Goal: Information Seeking & Learning: Check status

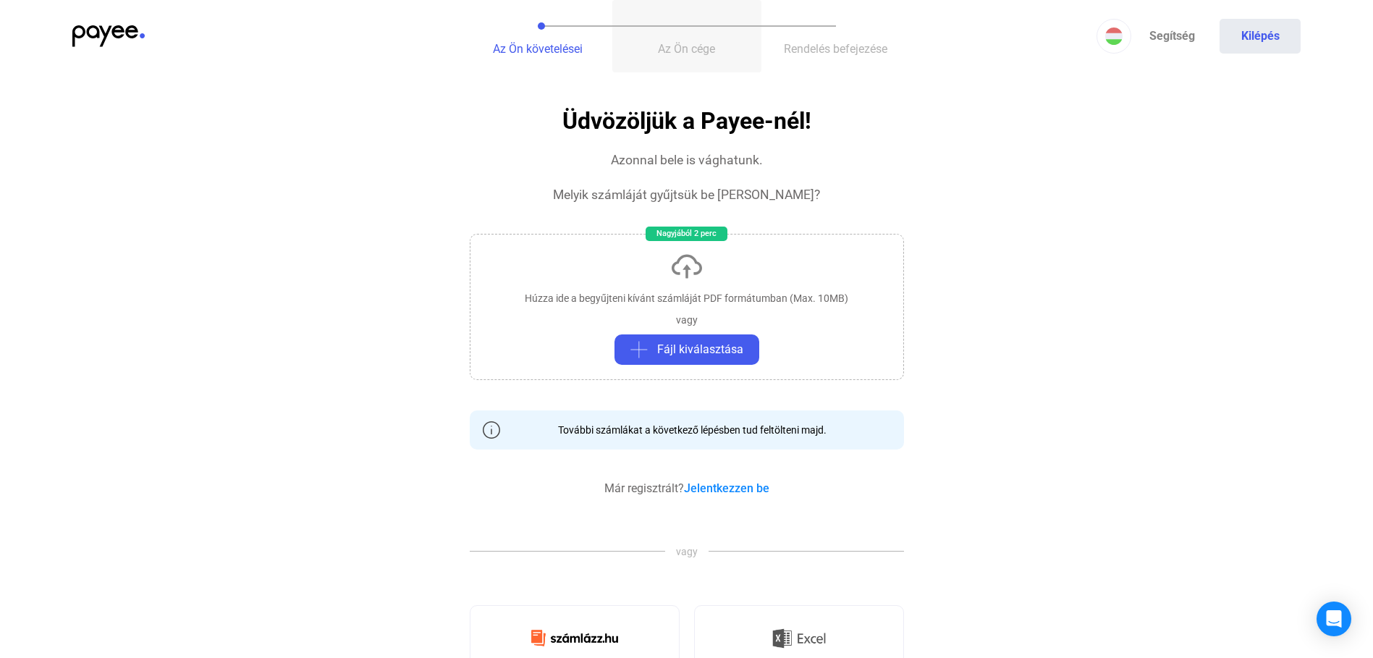
click at [689, 47] on span "Az Ön cége" at bounding box center [686, 49] width 57 height 14
click at [123, 25] on img at bounding box center [108, 36] width 72 height 22
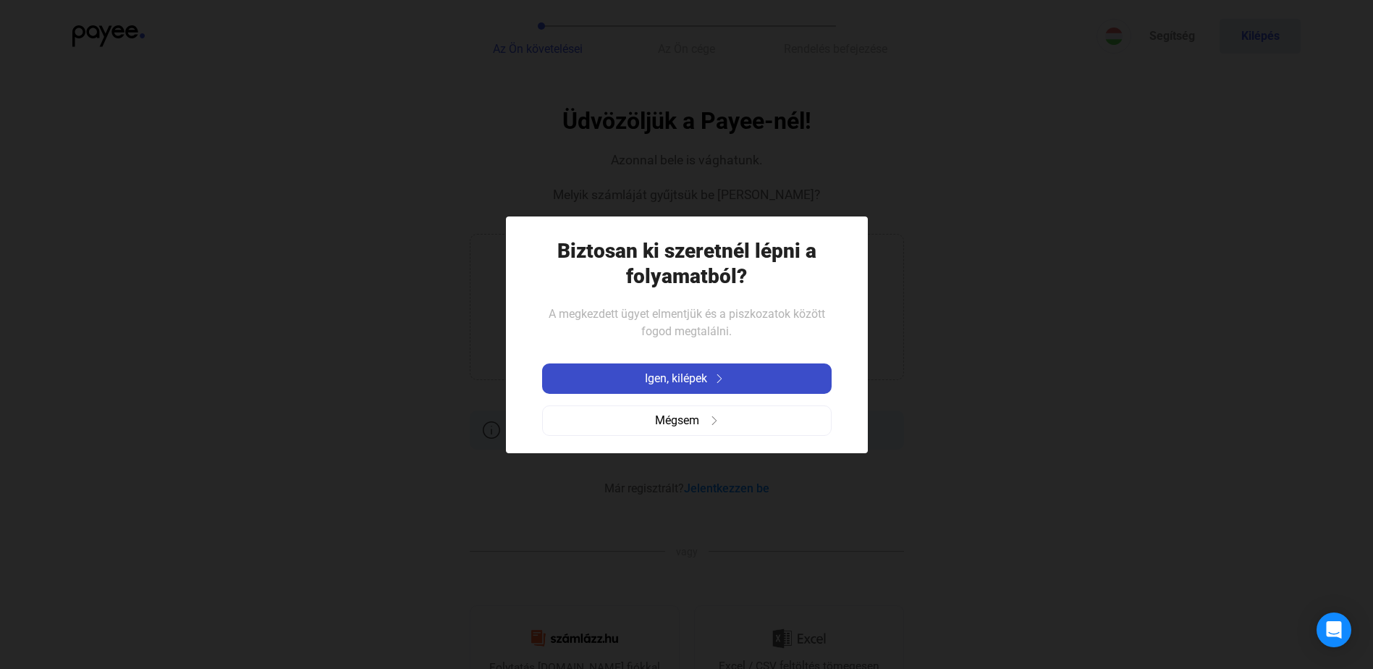
click at [705, 385] on span "Igen, kilépek" at bounding box center [676, 378] width 62 height 17
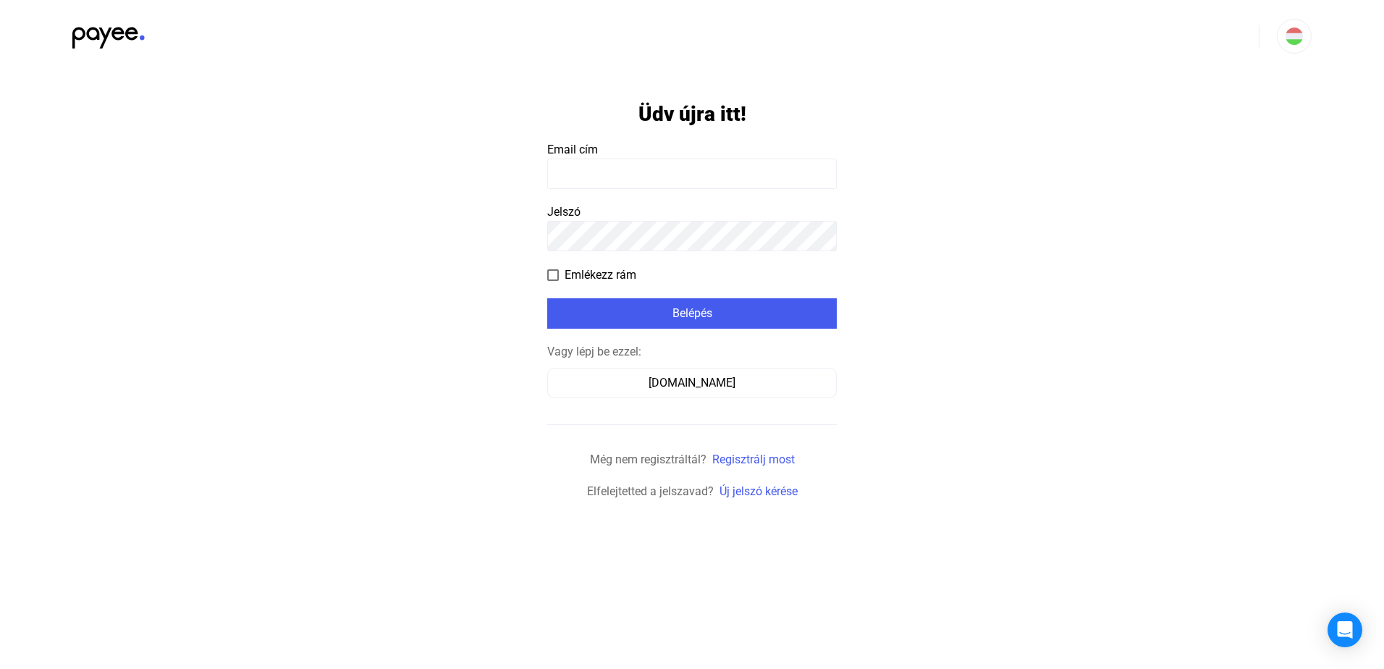
type input "**********"
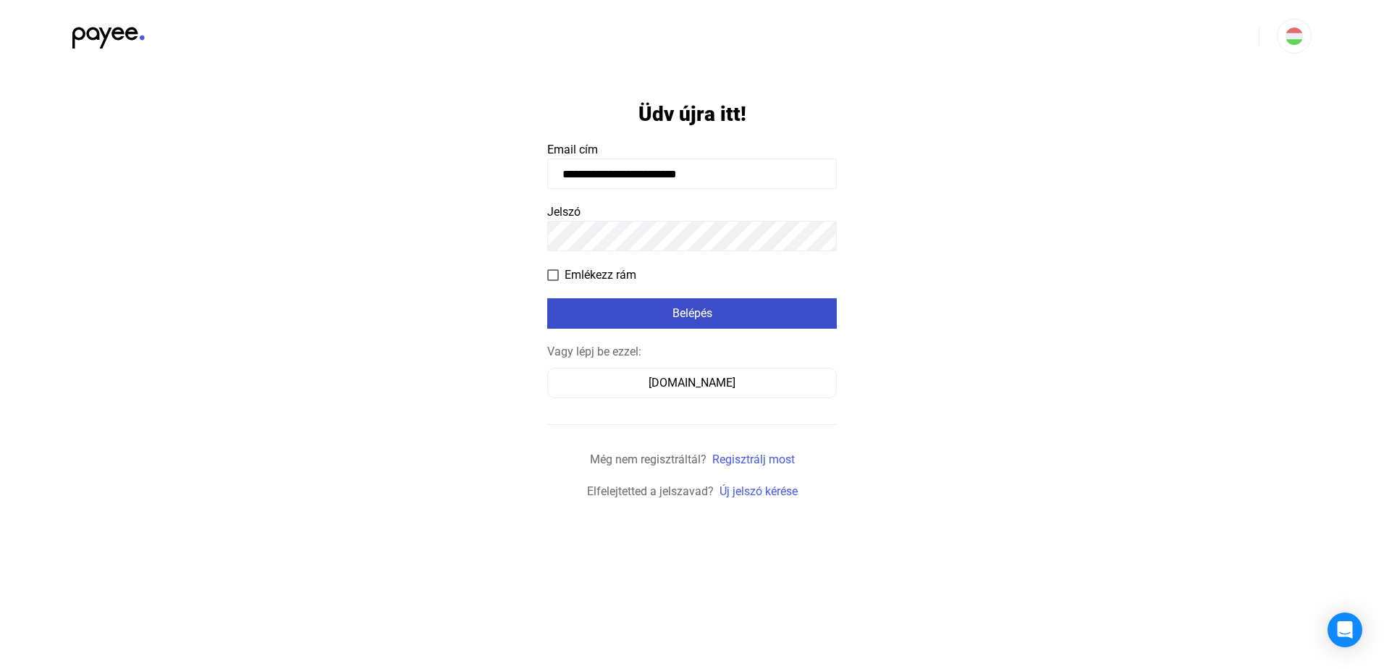
click at [690, 318] on div "Belépés" at bounding box center [692, 313] width 281 height 17
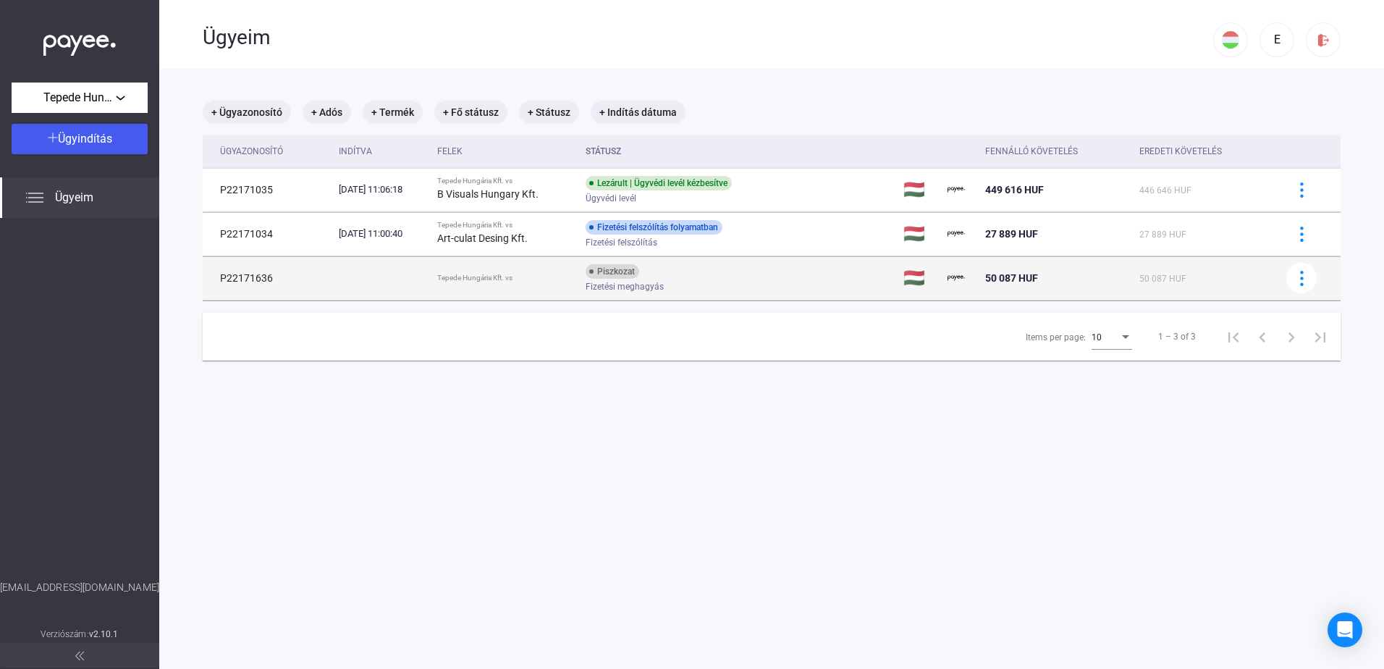
click at [431, 284] on td at bounding box center [382, 277] width 98 height 43
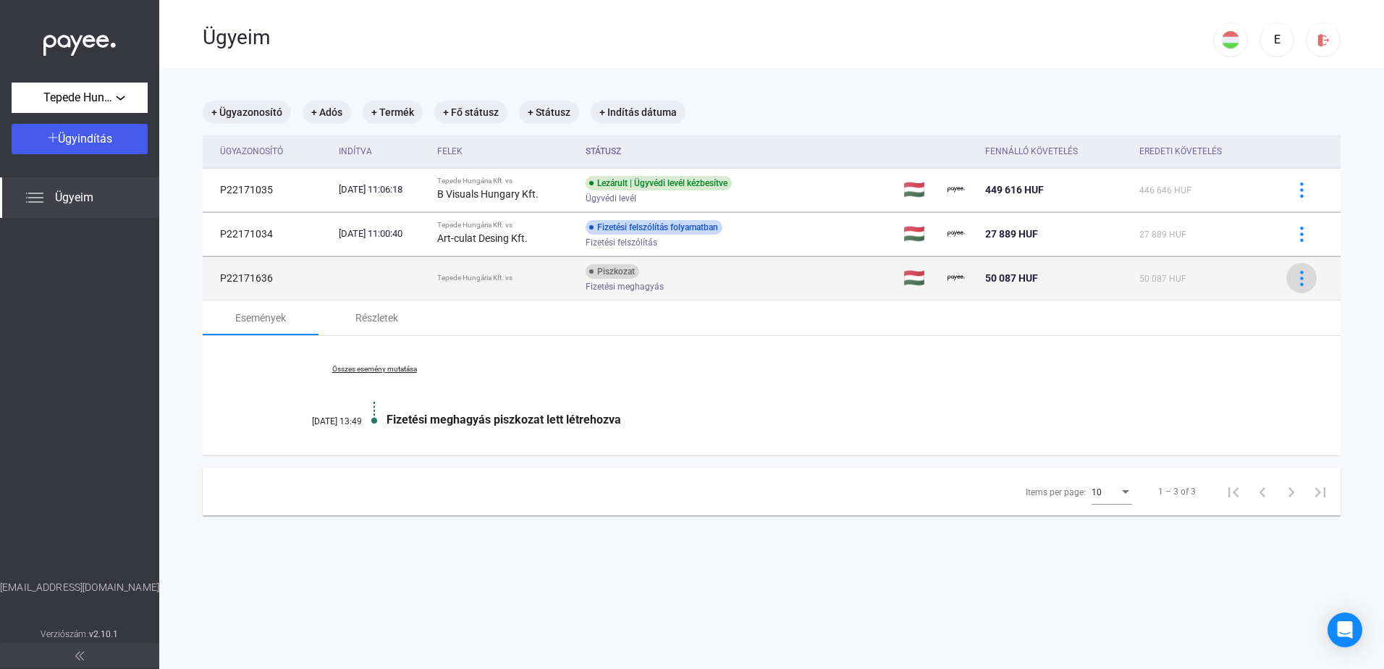
click at [1297, 288] on button at bounding box center [1301, 278] width 30 height 30
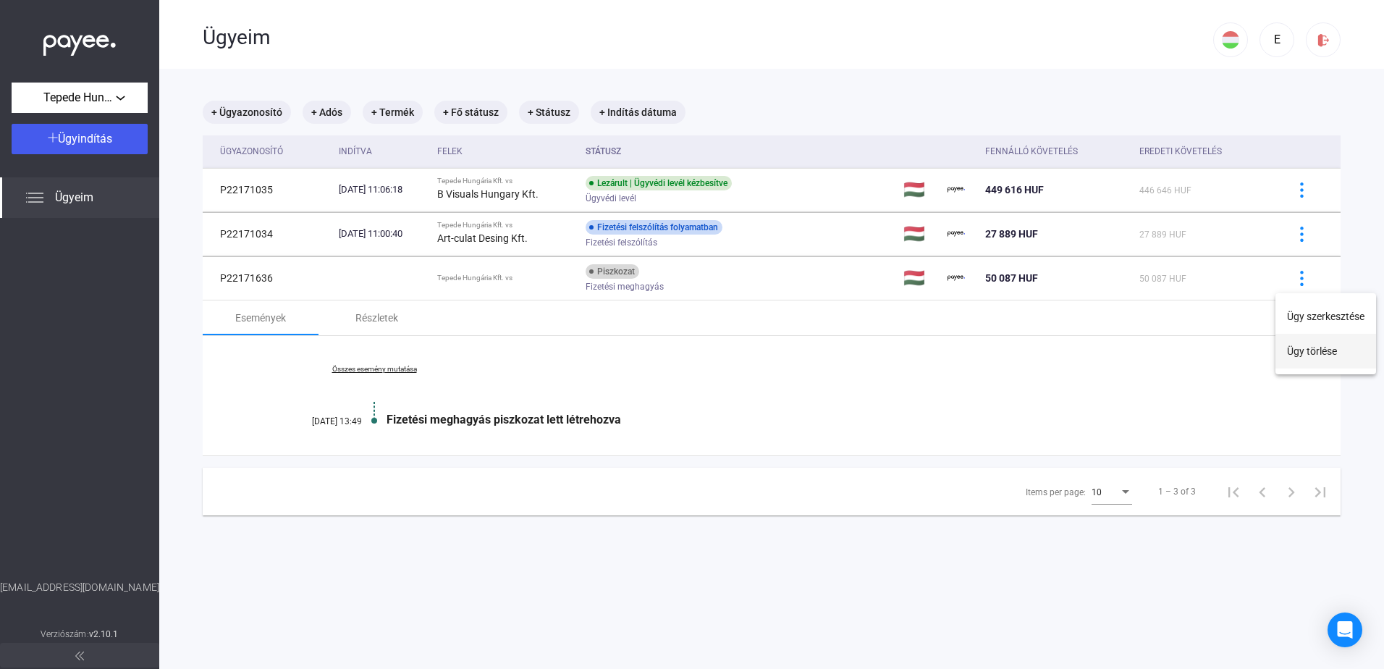
click at [1318, 363] on button "Ügy törlése" at bounding box center [1326, 351] width 101 height 35
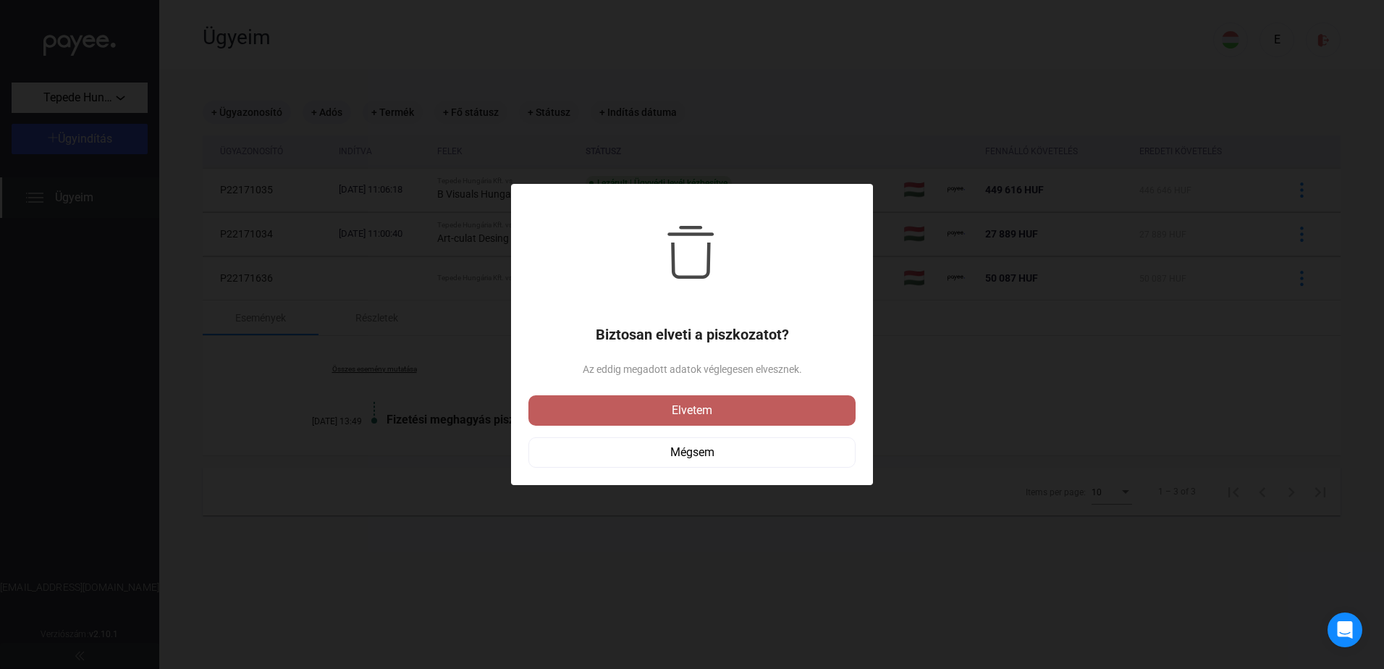
click at [721, 414] on div "Elvetem" at bounding box center [692, 410] width 319 height 17
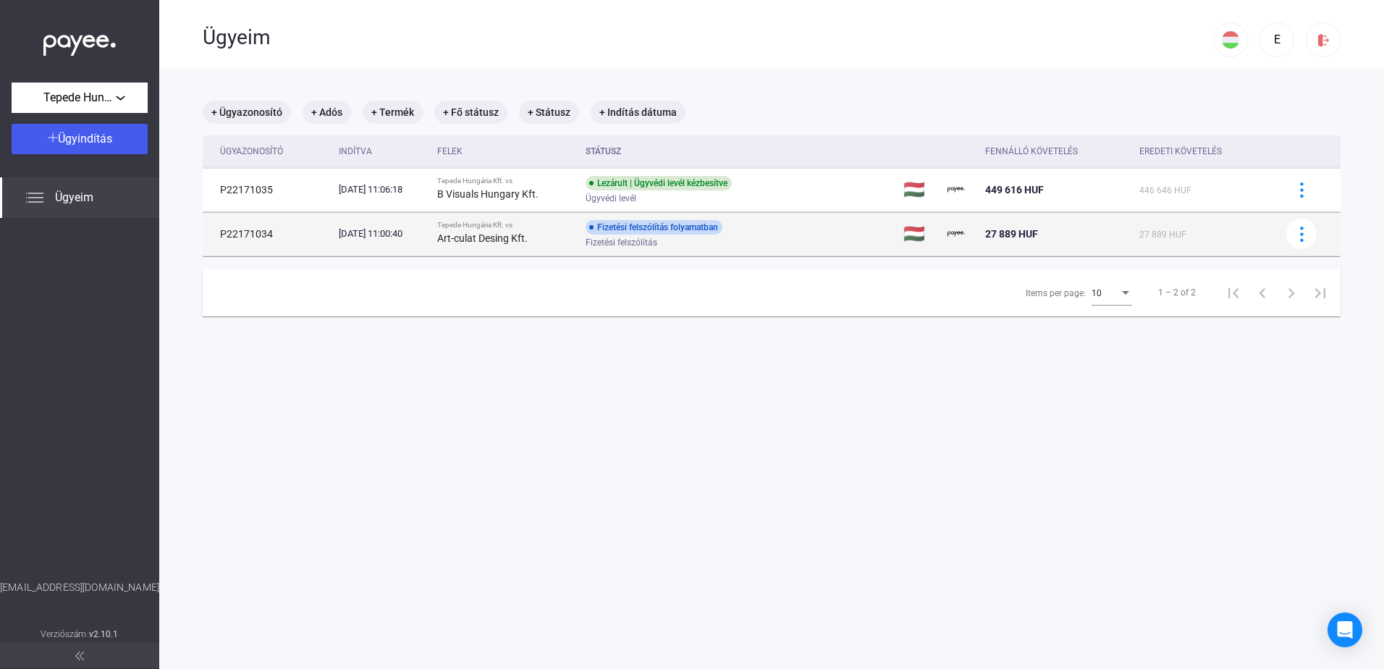
click at [528, 233] on strong "Art-culat Desing Kft." at bounding box center [482, 238] width 90 height 12
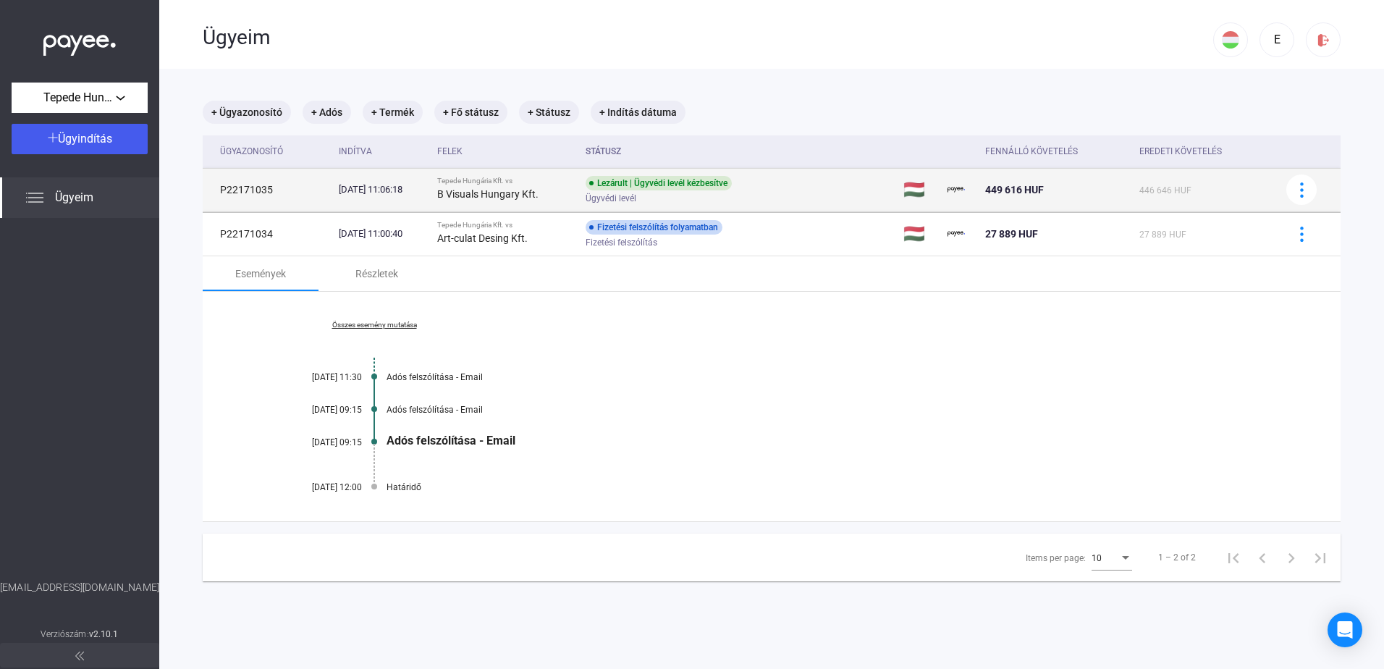
click at [476, 192] on strong "B Visuals Hungary Kft." at bounding box center [487, 194] width 101 height 12
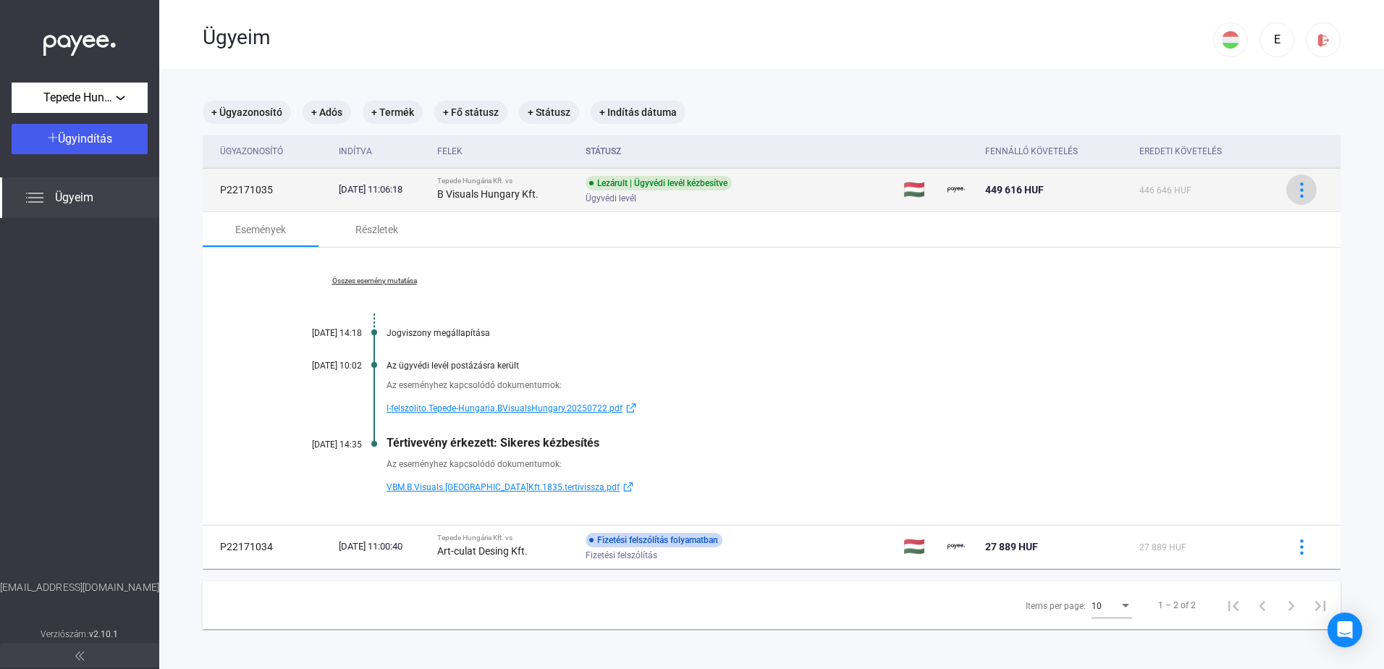
click at [1298, 196] on img at bounding box center [1301, 189] width 15 height 15
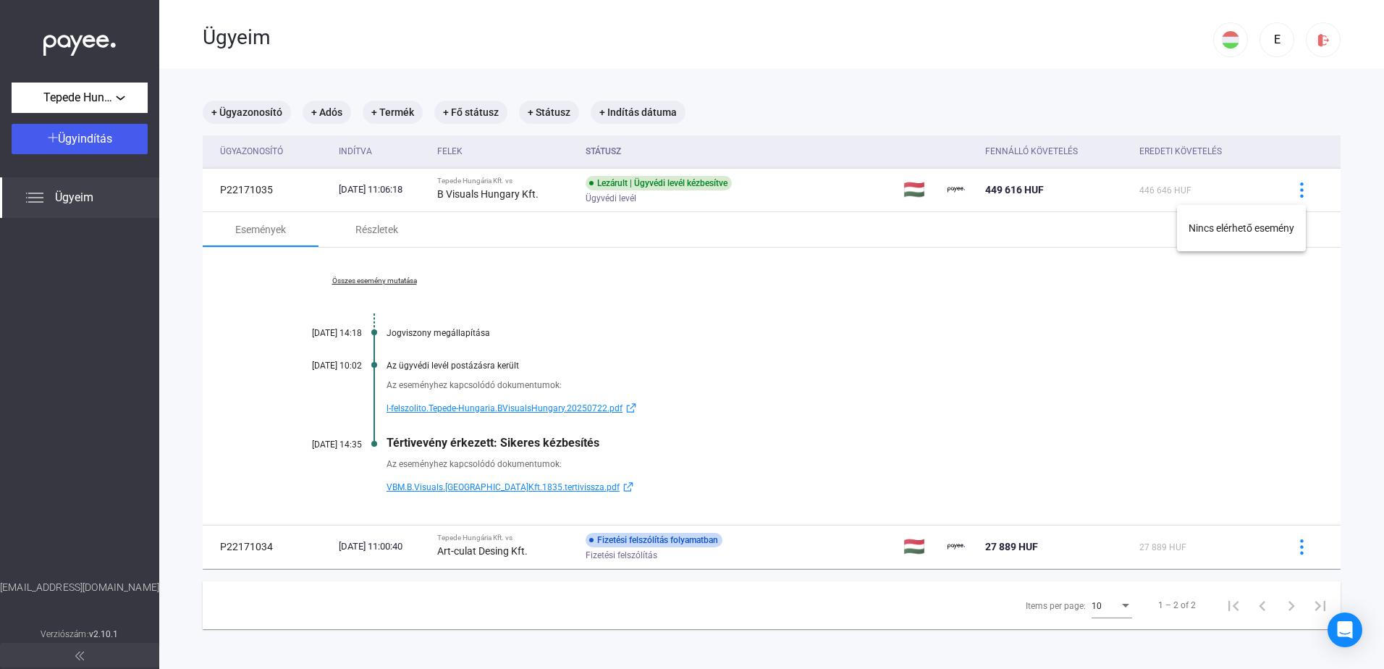
click at [1291, 196] on div at bounding box center [692, 334] width 1384 height 669
click at [389, 234] on div "Részletek" at bounding box center [376, 229] width 43 height 17
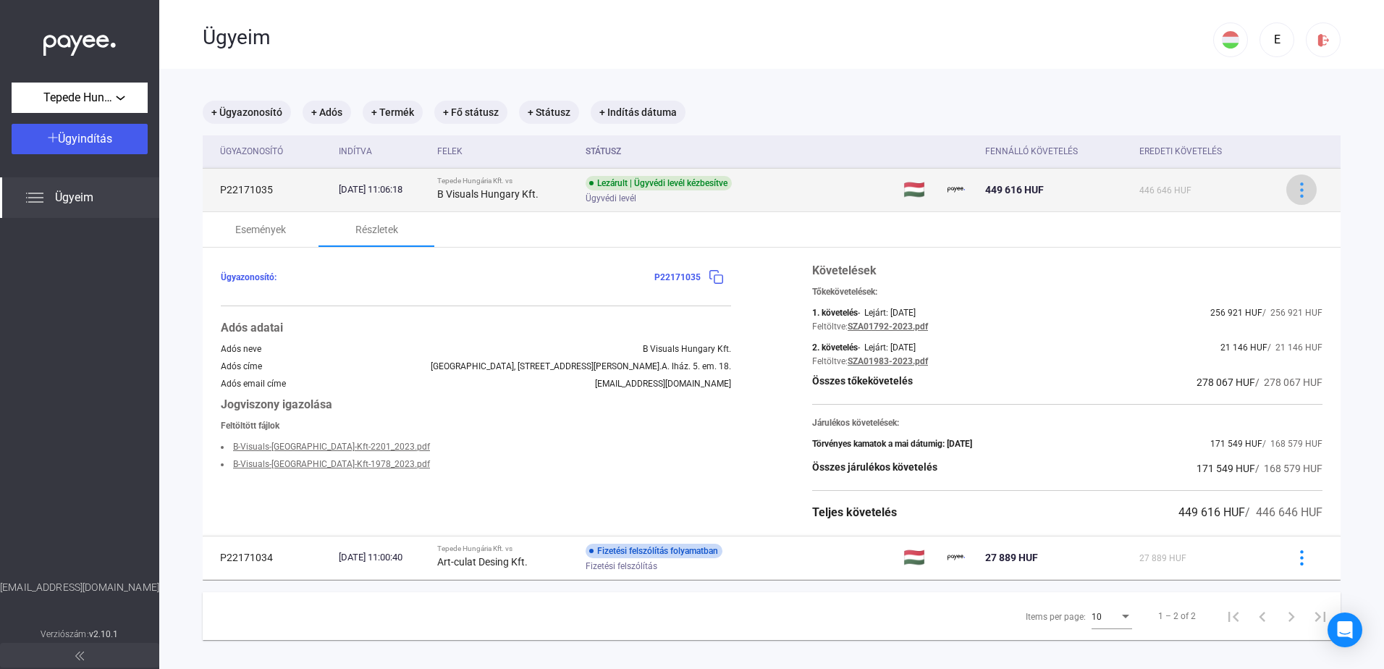
click at [1299, 202] on button at bounding box center [1301, 189] width 30 height 30
click at [1299, 202] on div at bounding box center [692, 334] width 1384 height 669
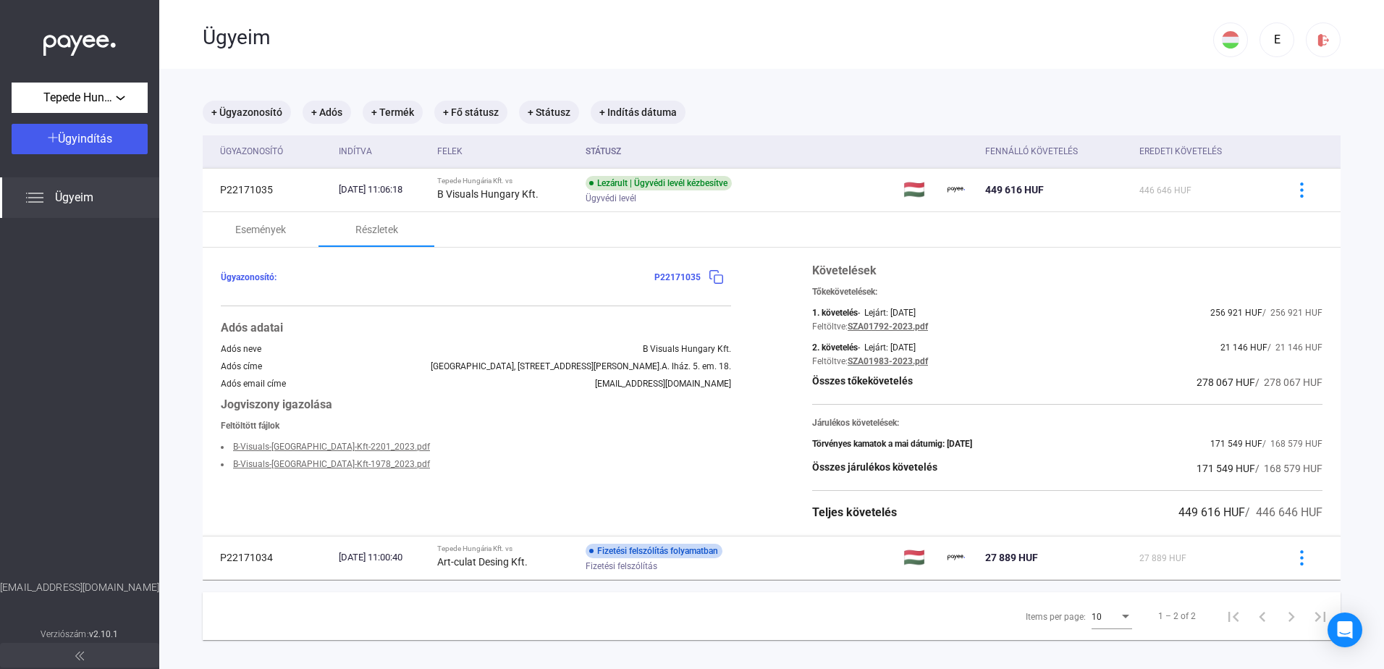
click at [43, 206] on div "Ügyeim" at bounding box center [79, 197] width 159 height 41
click at [331, 122] on mat-chip "+ Adós" at bounding box center [327, 112] width 49 height 23
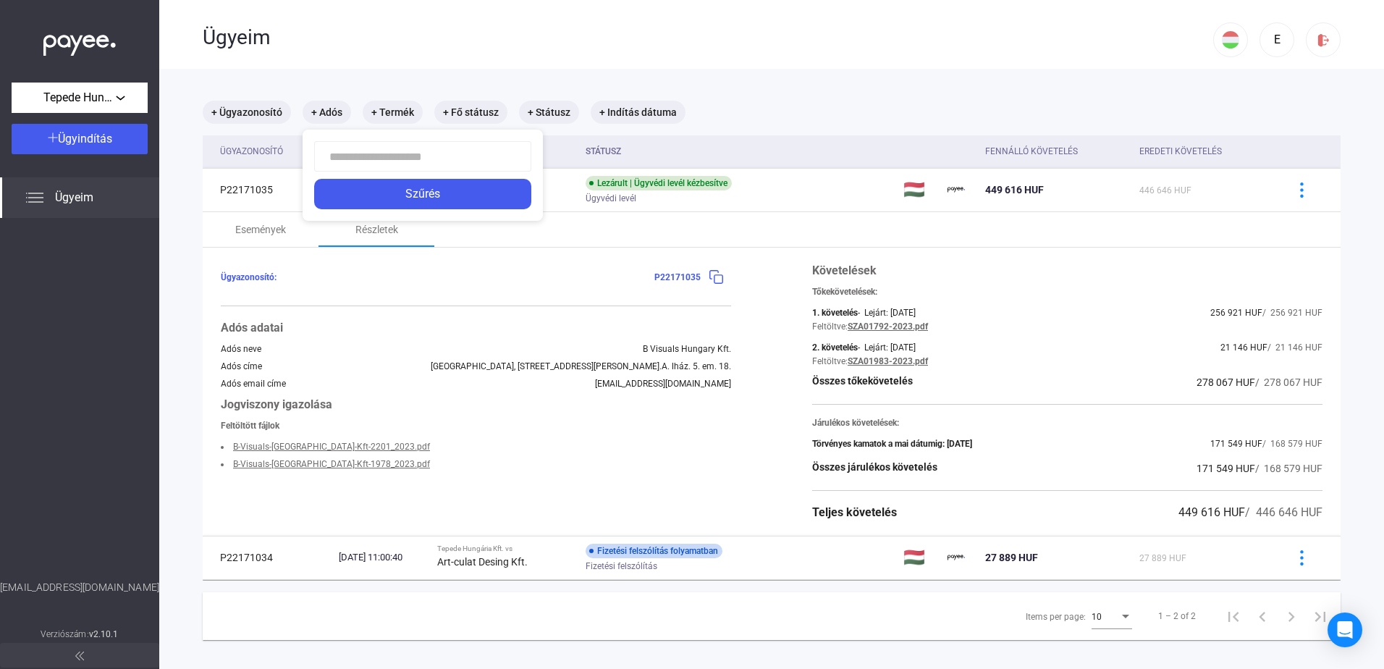
click at [368, 154] on input at bounding box center [422, 156] width 217 height 30
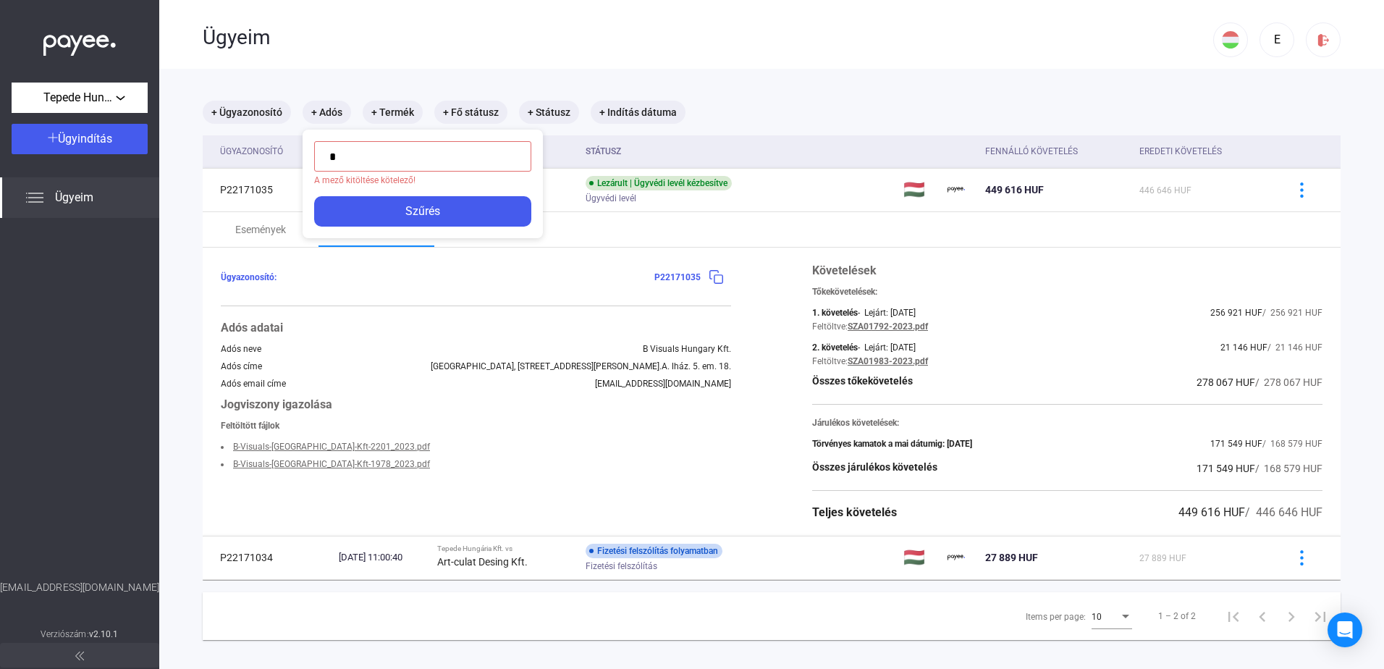
type input "*"
click at [597, 250] on div at bounding box center [692, 334] width 1384 height 669
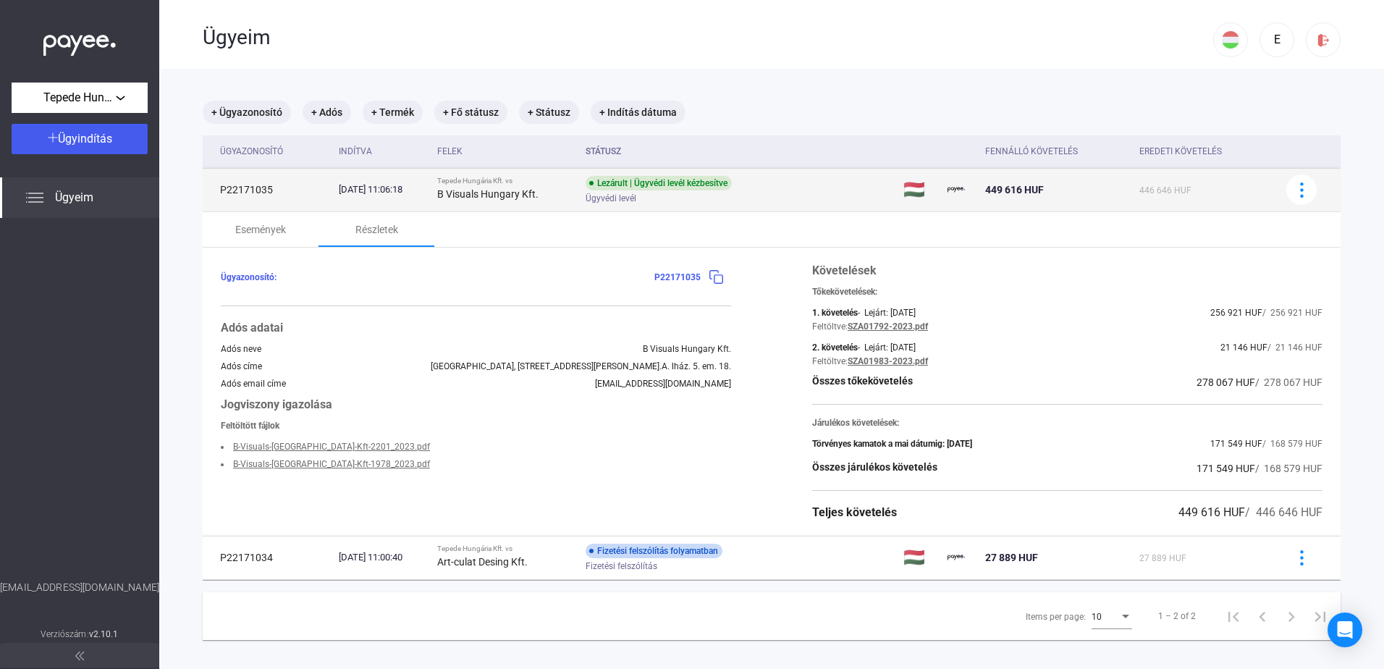
drag, startPoint x: 458, startPoint y: 193, endPoint x: 569, endPoint y: 198, distance: 110.9
click at [569, 198] on td "Tepede Hungária Kft. vs B Visuals Hungary Kft." at bounding box center [505, 189] width 148 height 43
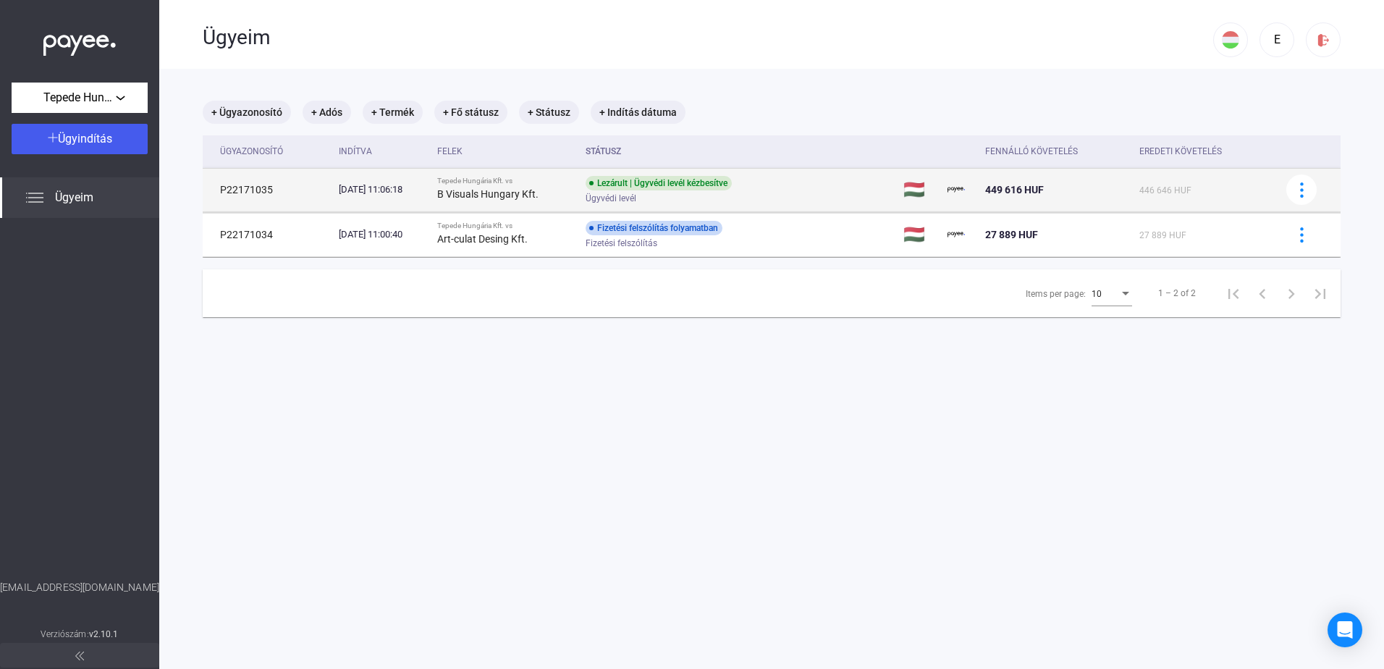
copy strong "B Visuals Hungary Kft."
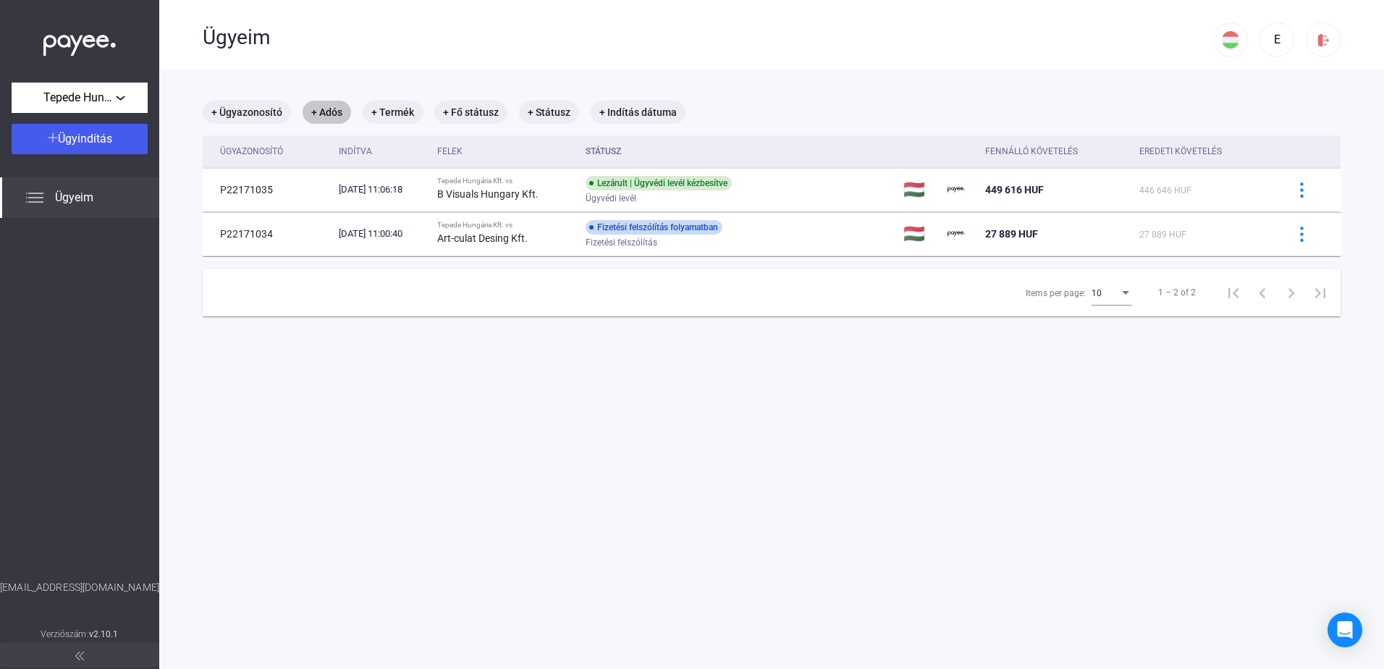
click at [327, 109] on mat-chip "+ Adós" at bounding box center [327, 112] width 49 height 23
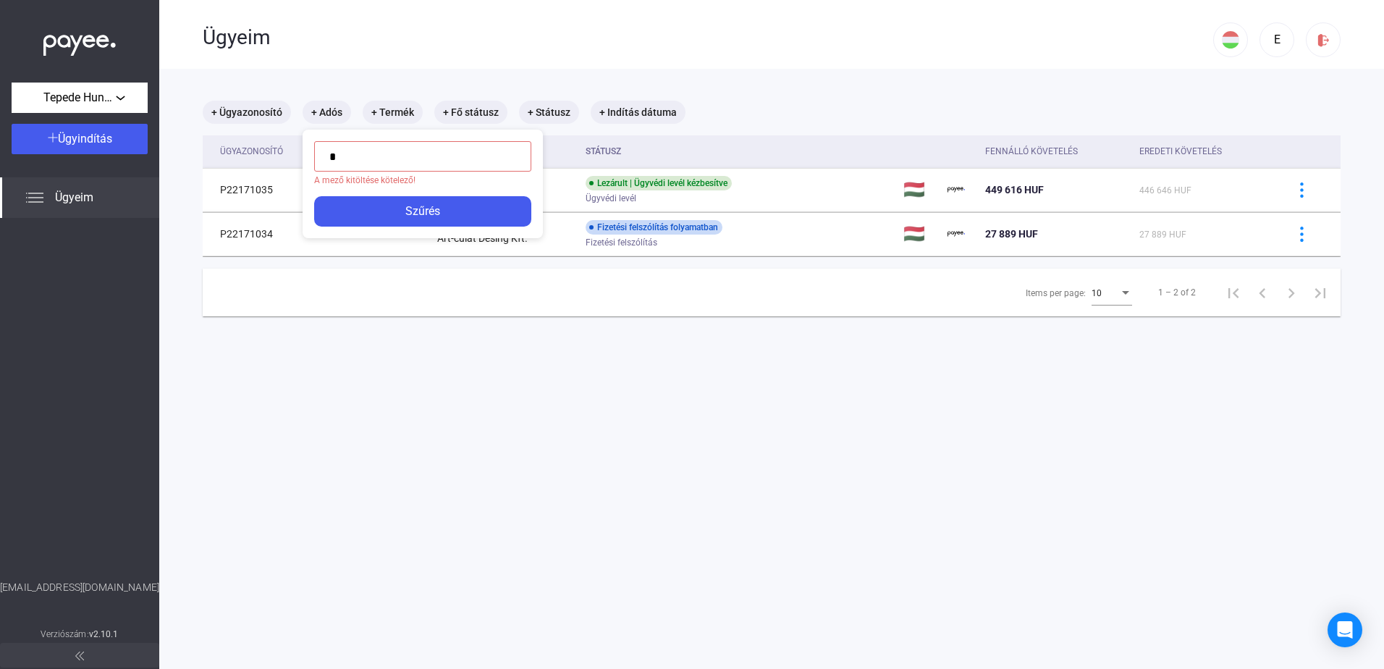
drag, startPoint x: 381, startPoint y: 153, endPoint x: 337, endPoint y: 172, distance: 48.0
click at [304, 153] on div "* A mező kitöltése kötelező! Szűrés" at bounding box center [423, 184] width 240 height 109
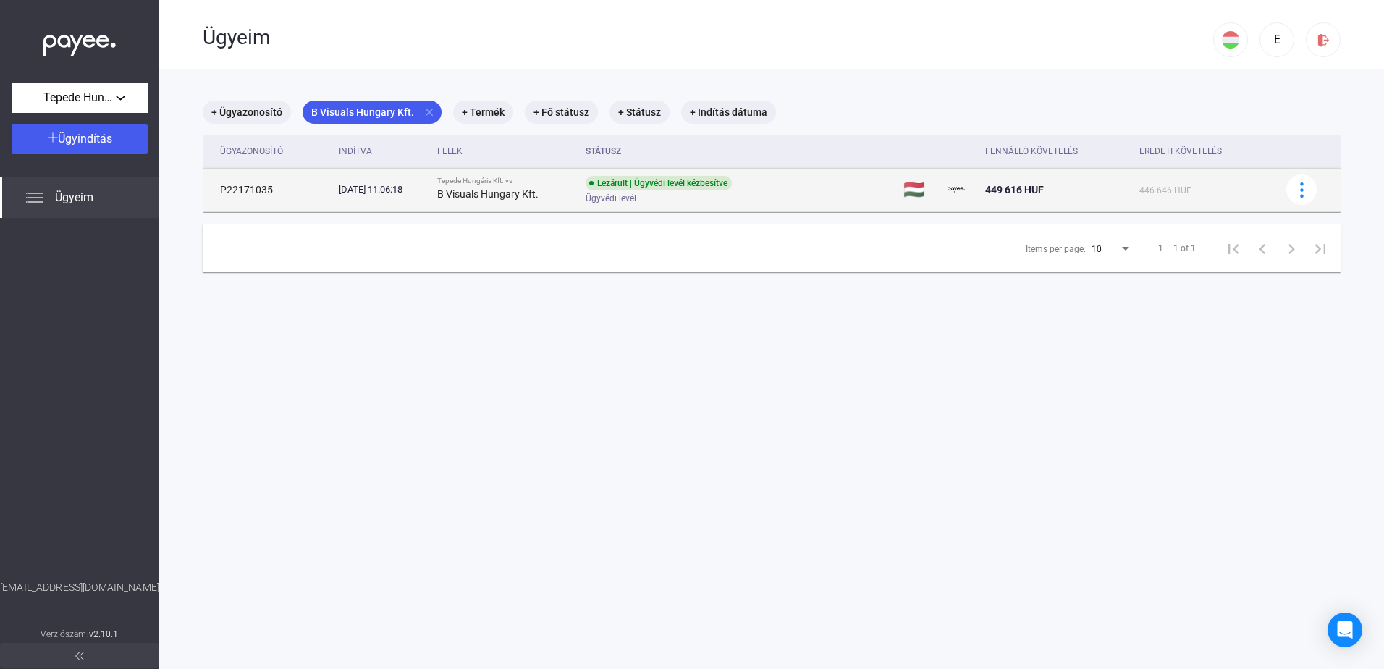
click at [1307, 189] on td at bounding box center [1307, 189] width 67 height 43
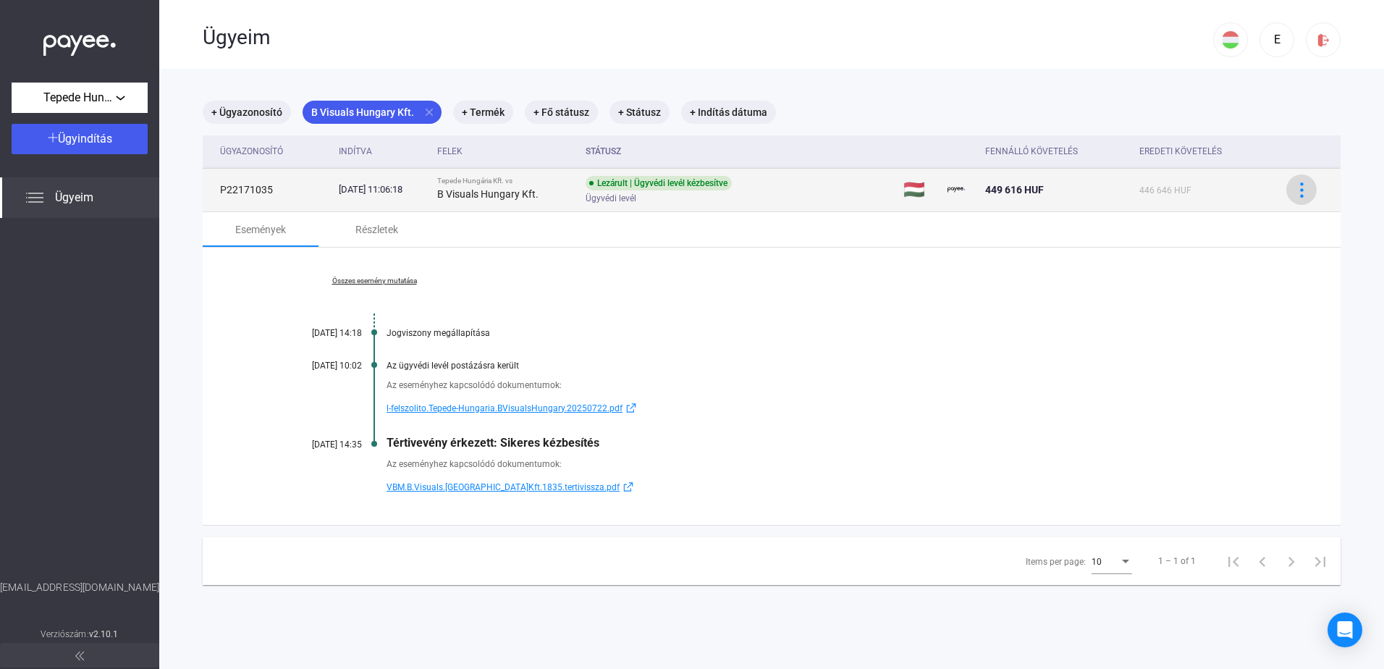
click at [1301, 190] on div at bounding box center [1302, 189] width 22 height 15
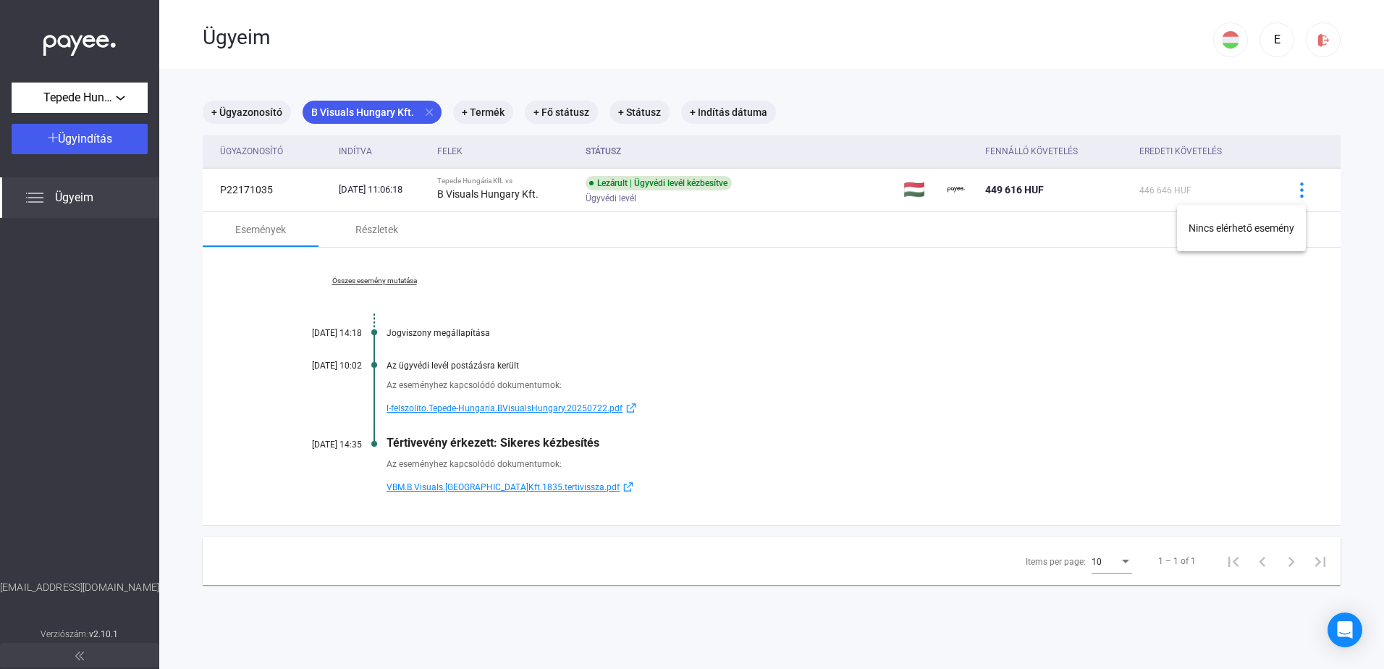
click at [1297, 193] on div at bounding box center [692, 334] width 1384 height 669
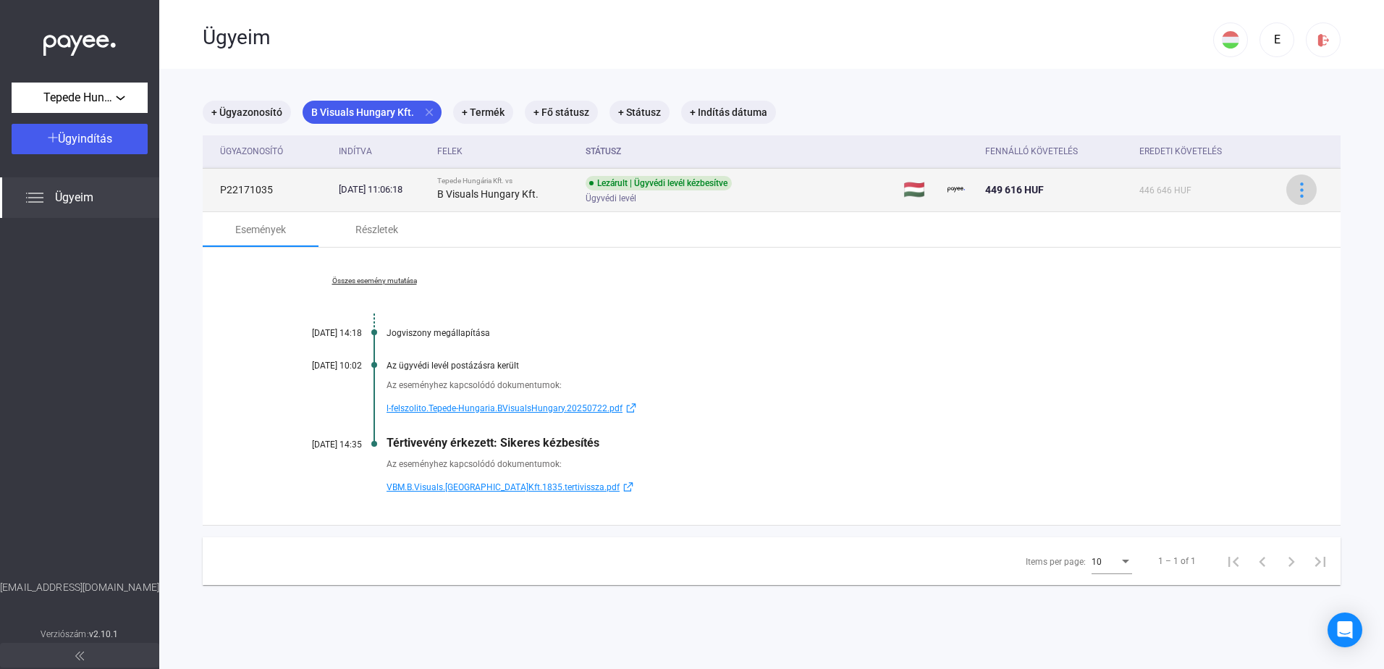
click at [1294, 193] on img at bounding box center [1301, 189] width 15 height 15
click at [1290, 193] on div at bounding box center [692, 334] width 1384 height 669
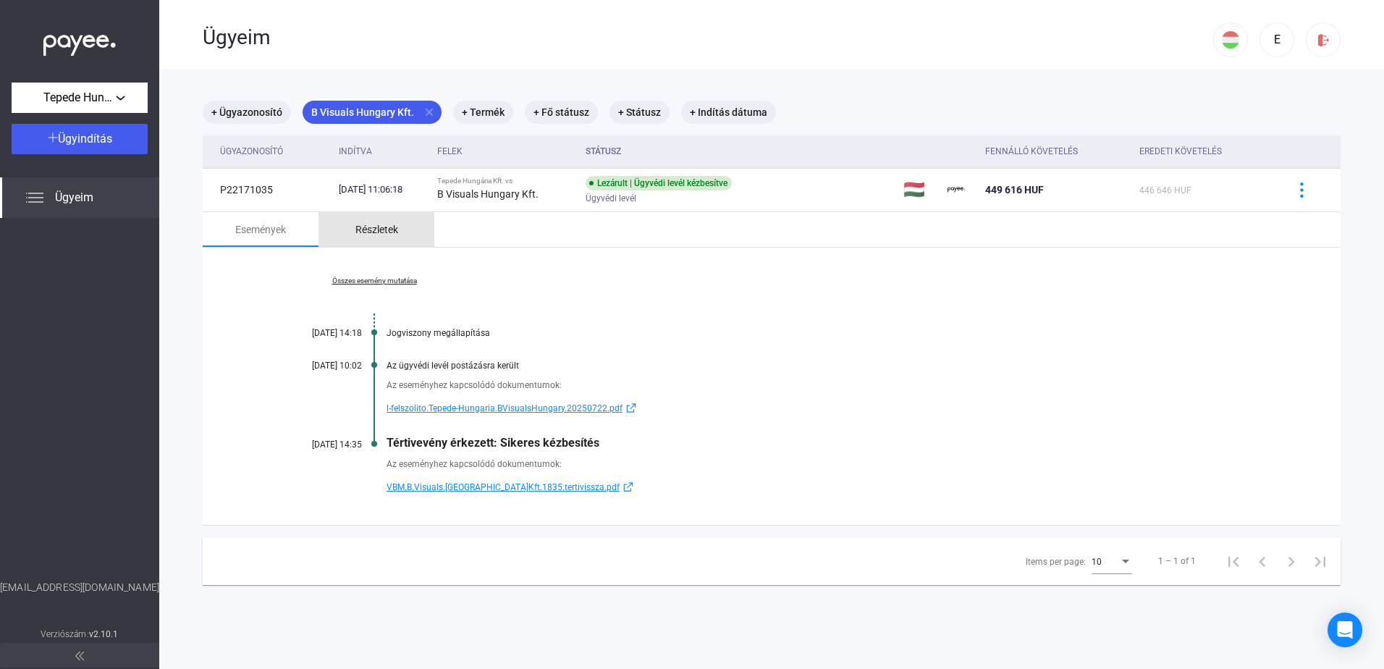
click at [384, 227] on div "Részletek" at bounding box center [376, 229] width 43 height 17
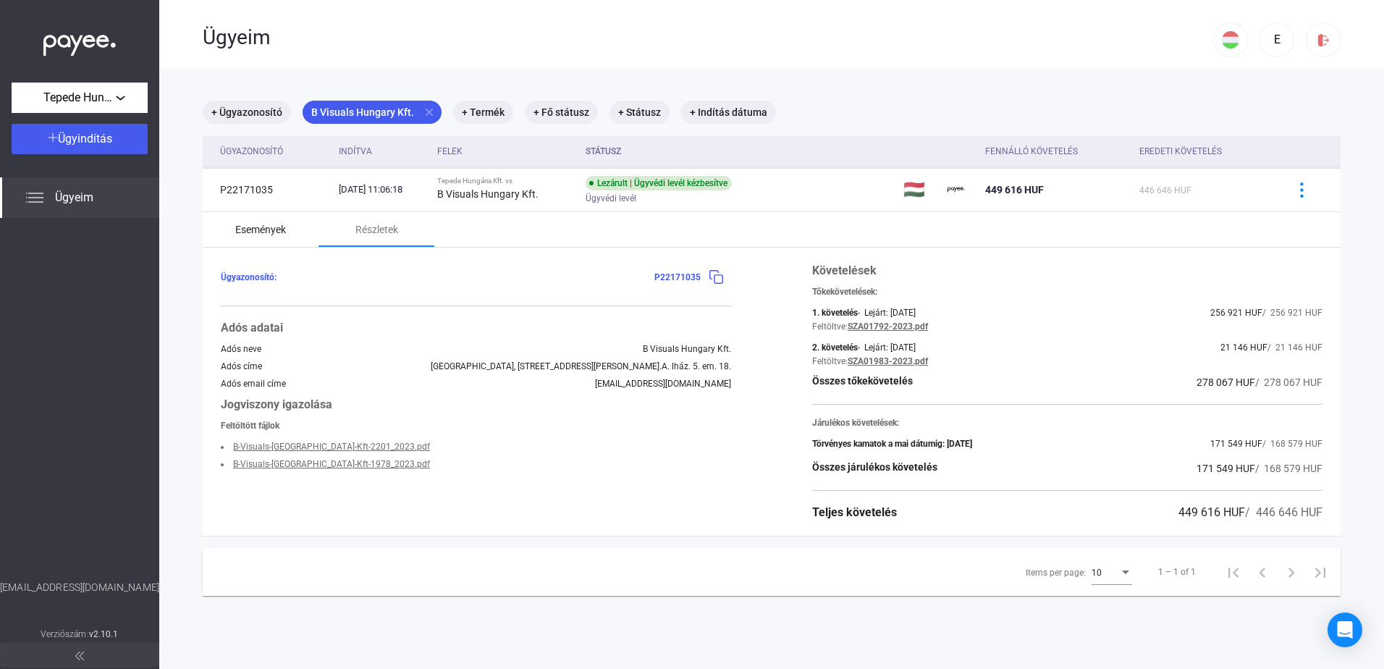
click at [270, 228] on div "Események" at bounding box center [260, 229] width 51 height 17
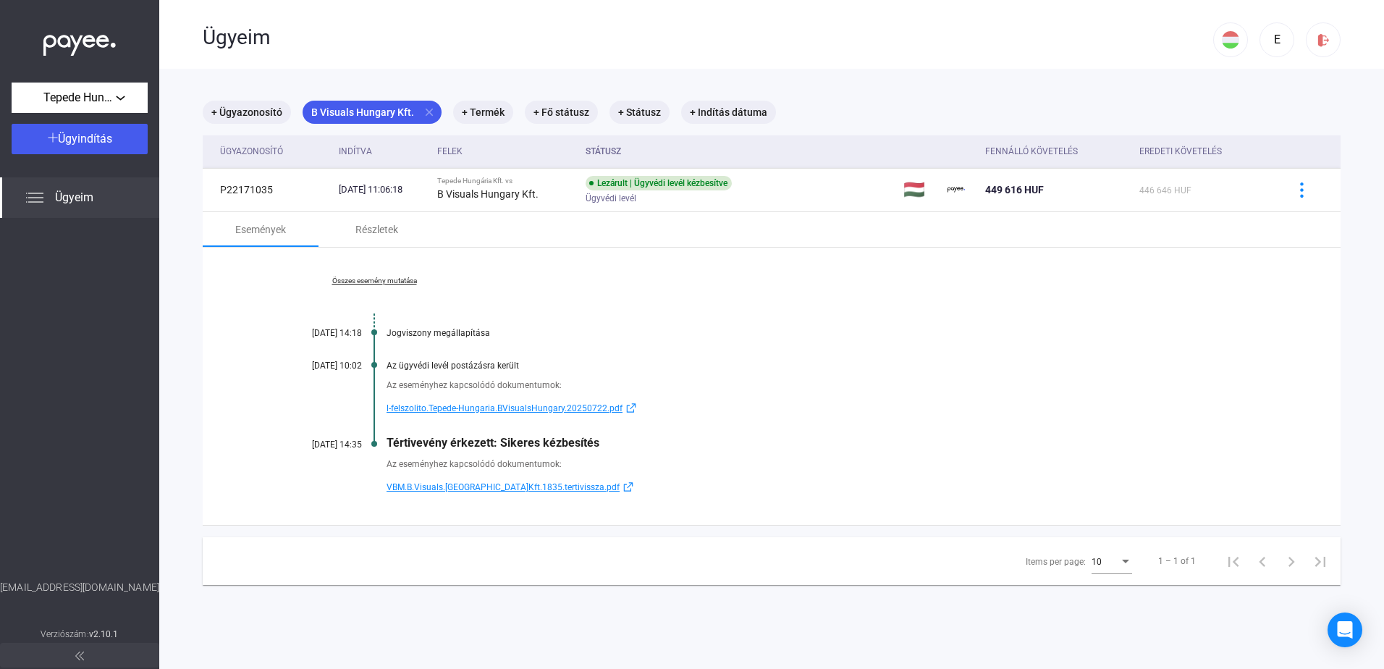
click at [276, 143] on div "Ügyazonosító" at bounding box center [251, 151] width 63 height 17
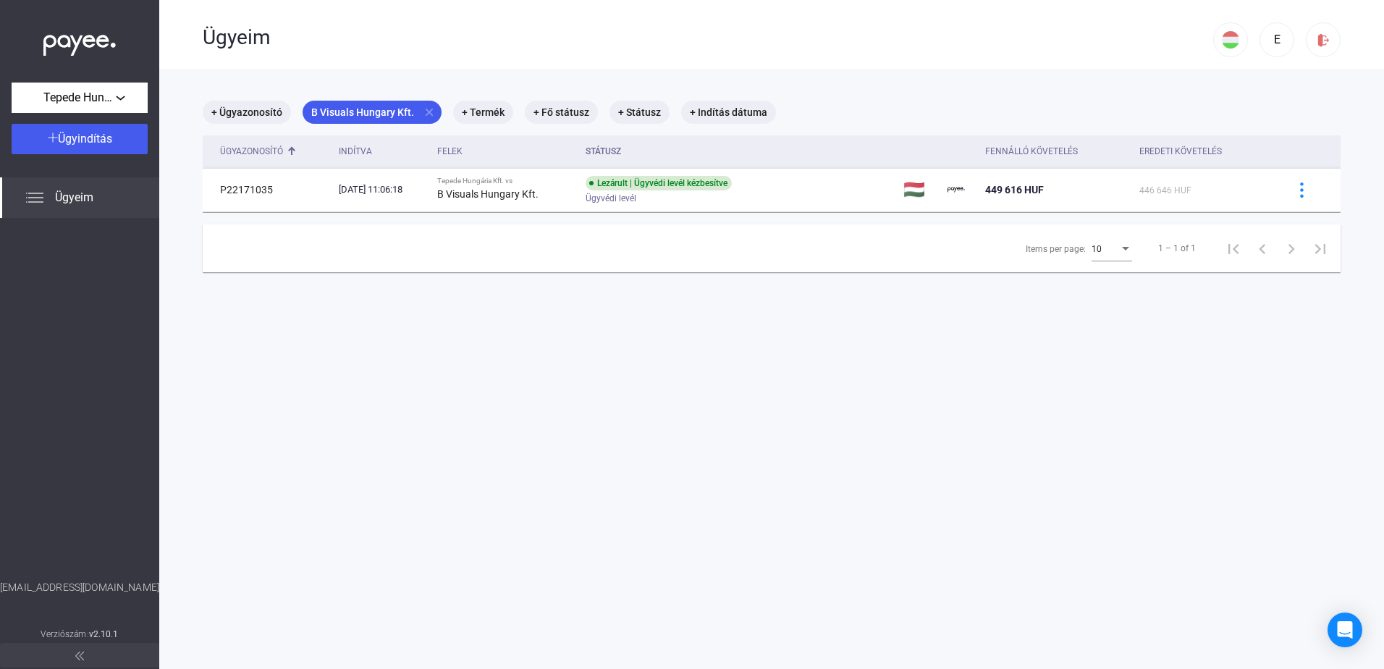
drag, startPoint x: 334, startPoint y: 423, endPoint x: 311, endPoint y: 283, distance: 141.5
click at [334, 423] on main "+ Ügyazonosító B Visuals [GEOGRAPHIC_DATA] Kft. close + Termék + Fő státusz + S…" at bounding box center [771, 403] width 1225 height 669
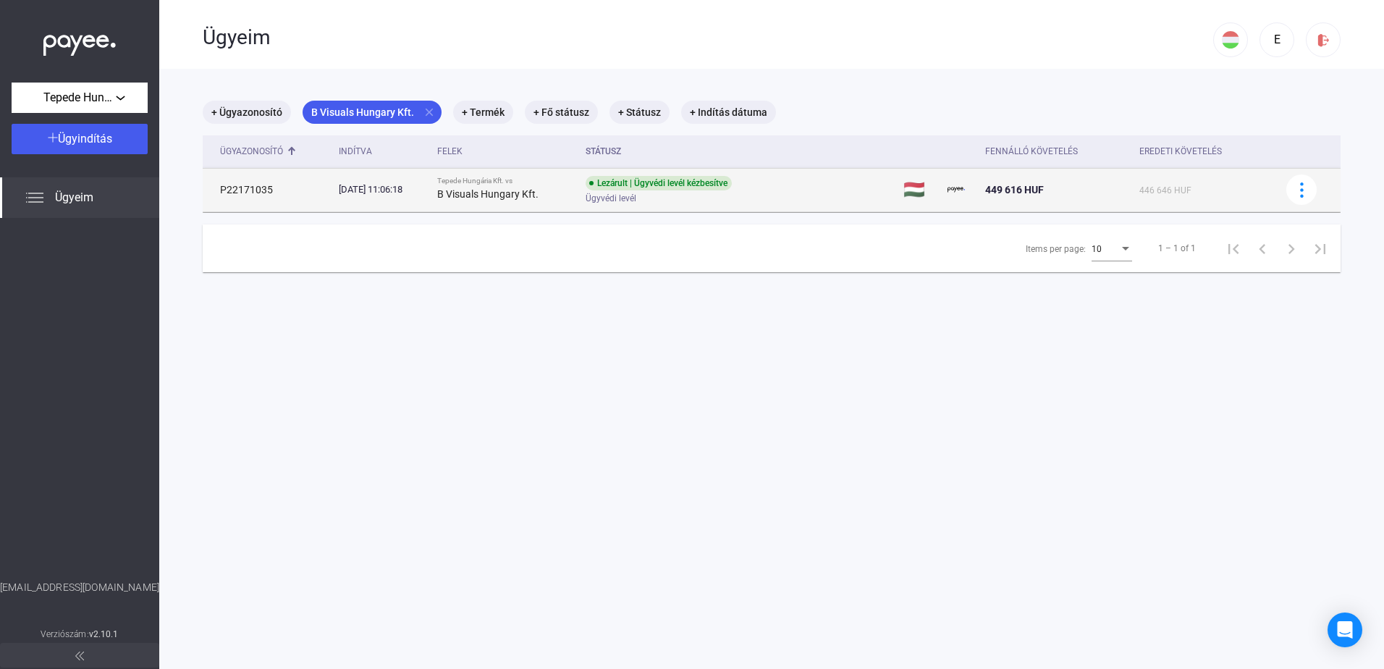
click at [281, 195] on td "P22171035" at bounding box center [268, 189] width 130 height 43
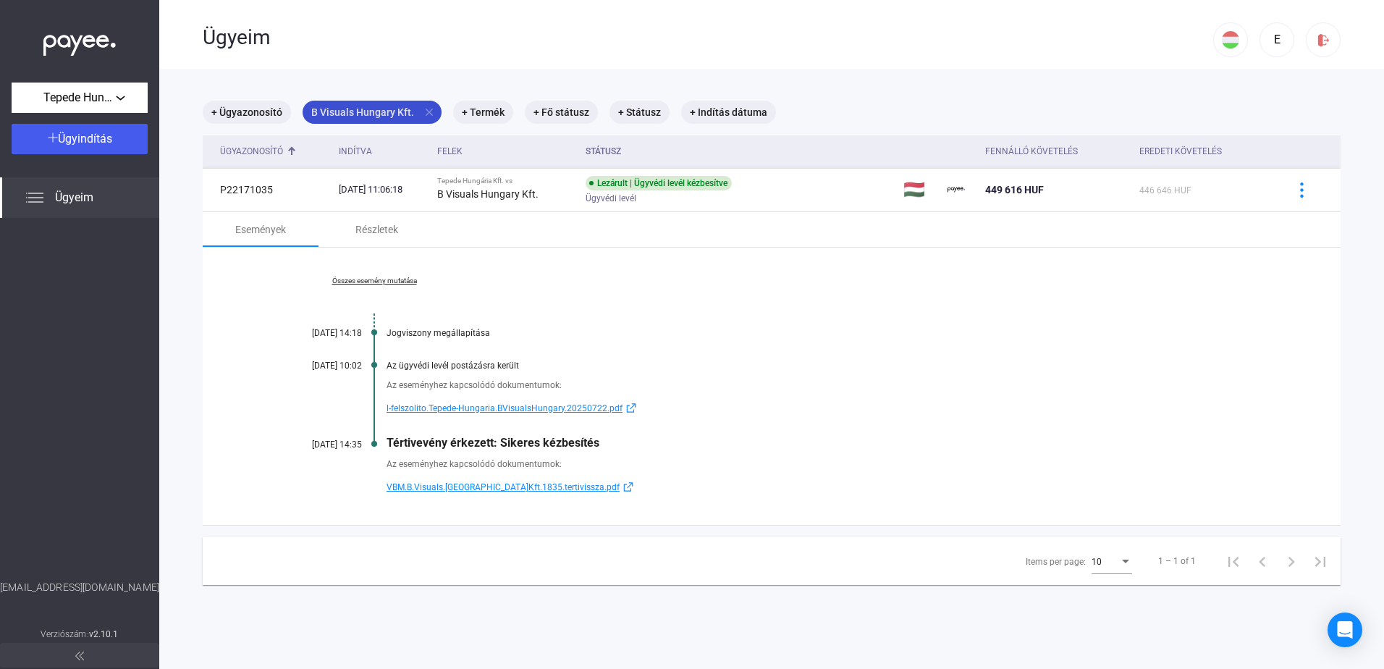
click at [423, 109] on mat-icon "close" at bounding box center [429, 112] width 13 height 13
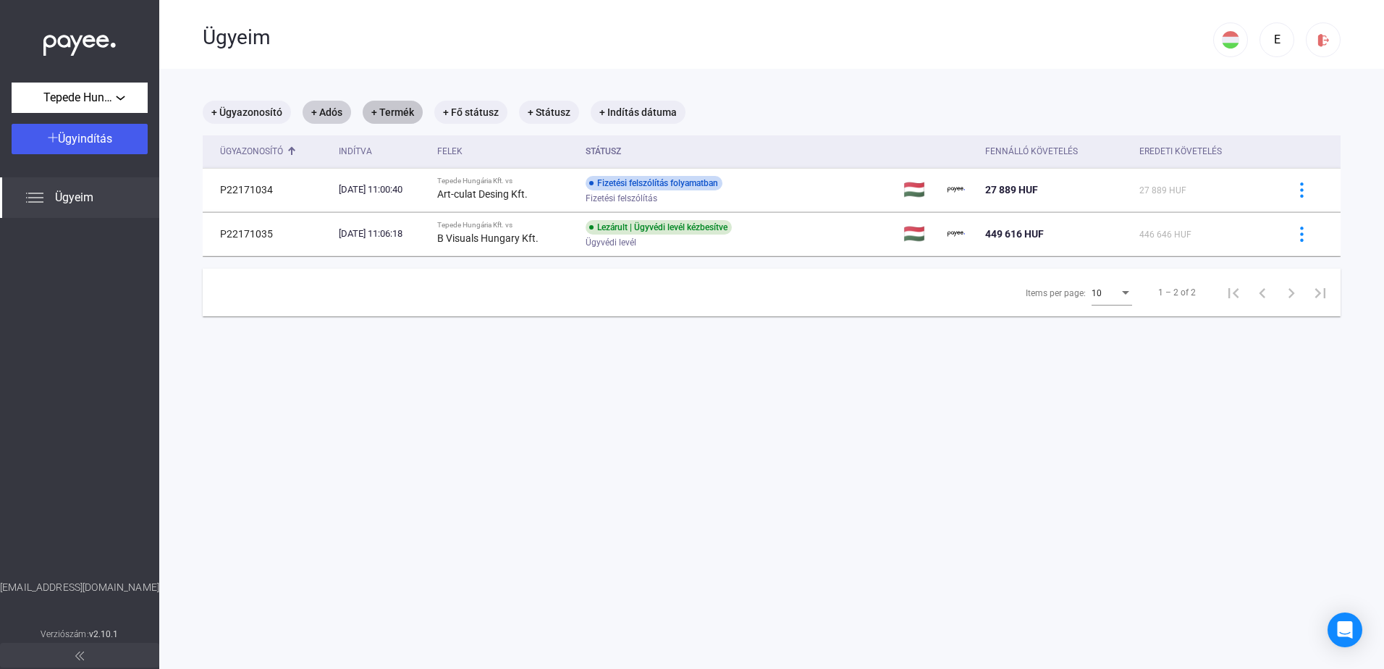
click at [407, 109] on mat-chip "+ Termék" at bounding box center [393, 112] width 60 height 23
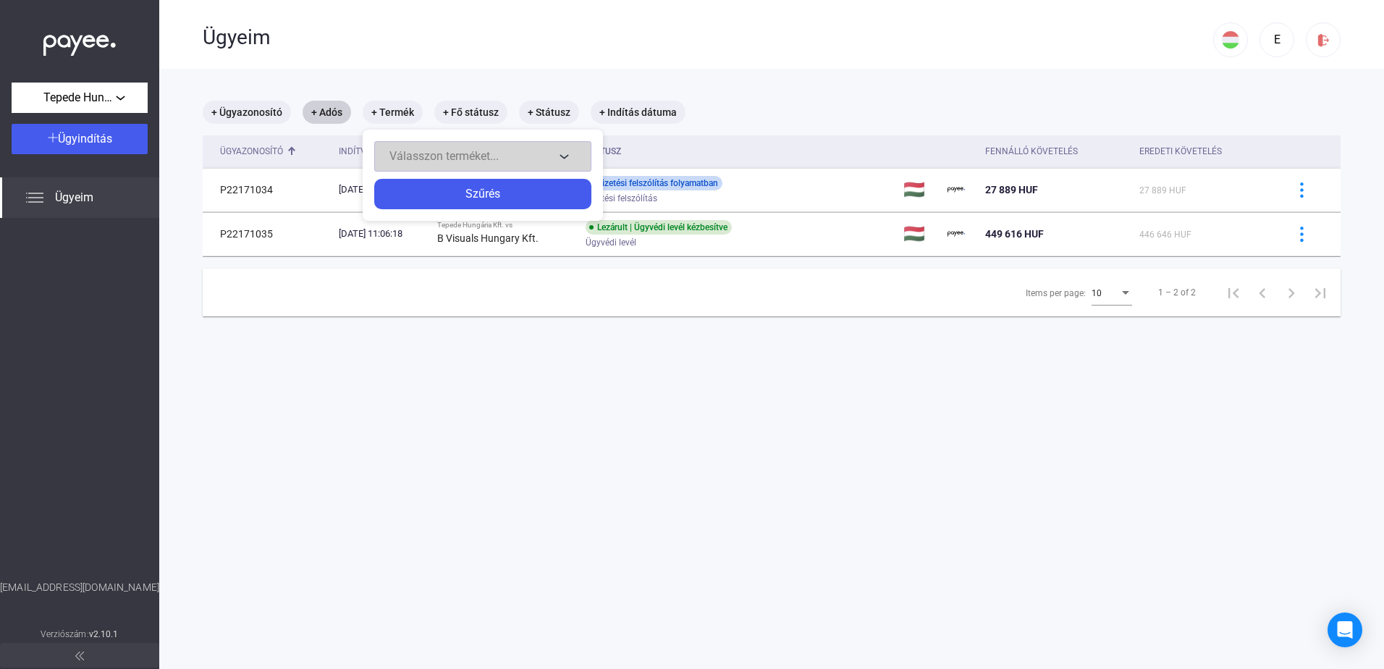
click at [479, 160] on span "Válasszon terméket..." at bounding box center [443, 156] width 109 height 14
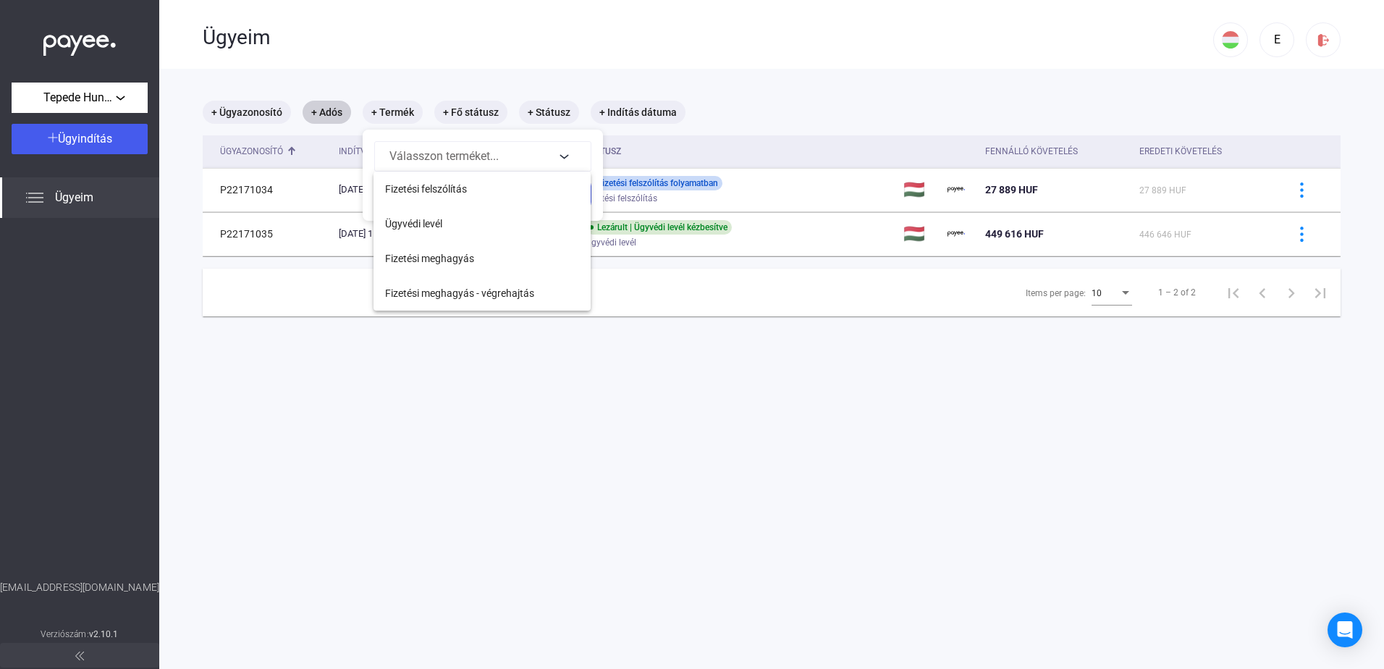
click at [591, 491] on div at bounding box center [692, 334] width 1384 height 669
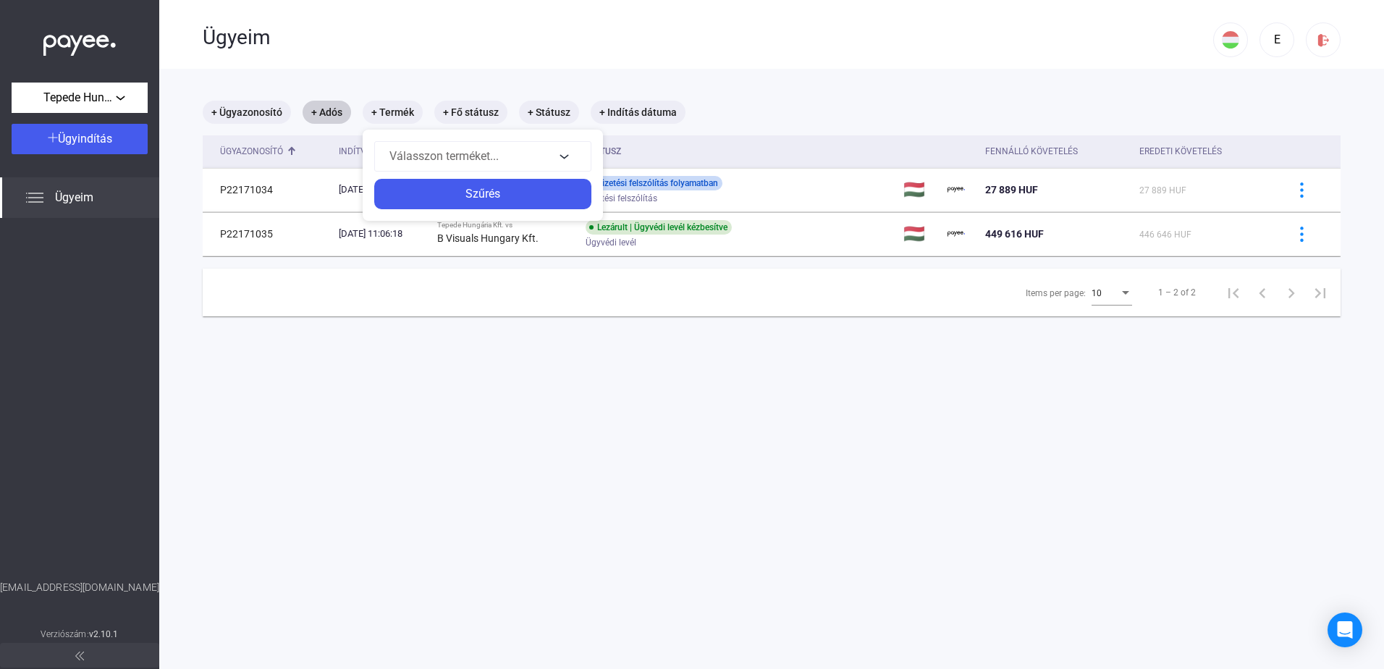
click at [590, 478] on div at bounding box center [692, 334] width 1384 height 669
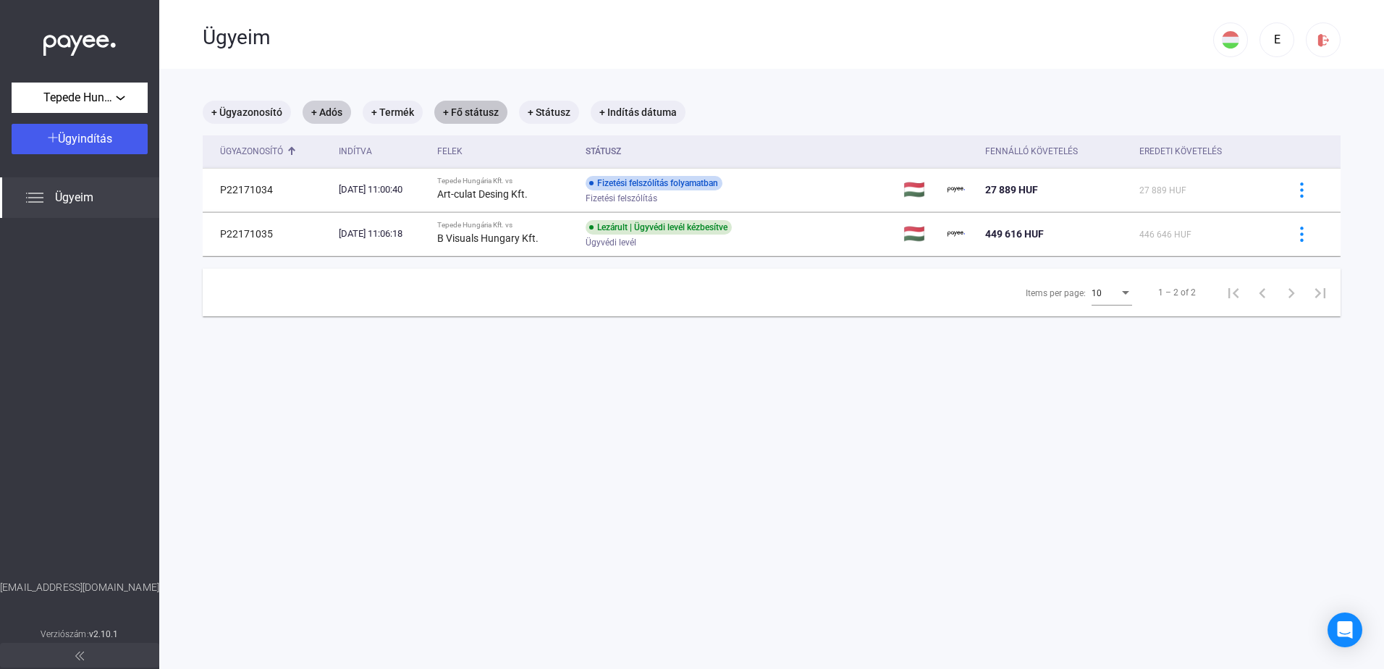
click at [452, 112] on mat-chip "+ Fő státusz" at bounding box center [470, 112] width 73 height 23
click at [452, 112] on div at bounding box center [692, 334] width 1384 height 669
click at [439, 467] on main "+ Ügyazonosító + Adós + Termék + Fő státusz + Státusz + Indítás dátuma Ügyazono…" at bounding box center [771, 403] width 1225 height 669
